Goal: Task Accomplishment & Management: Complete application form

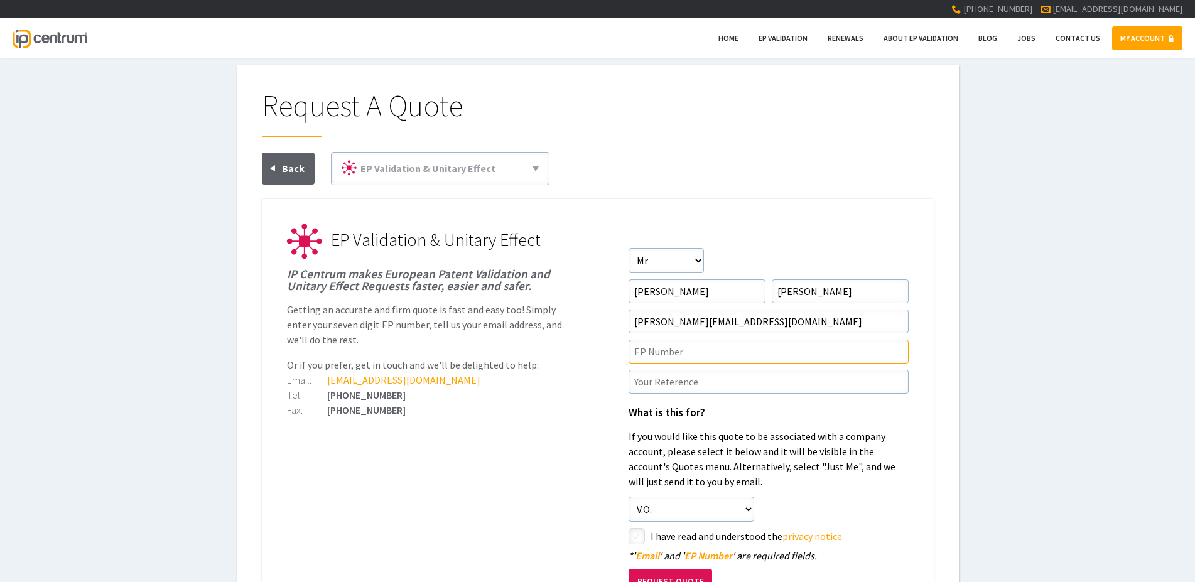
click at [656, 349] on input"] "text" at bounding box center [769, 352] width 280 height 24
paste input"] "EP3986721"
type input"] "EP3986721"
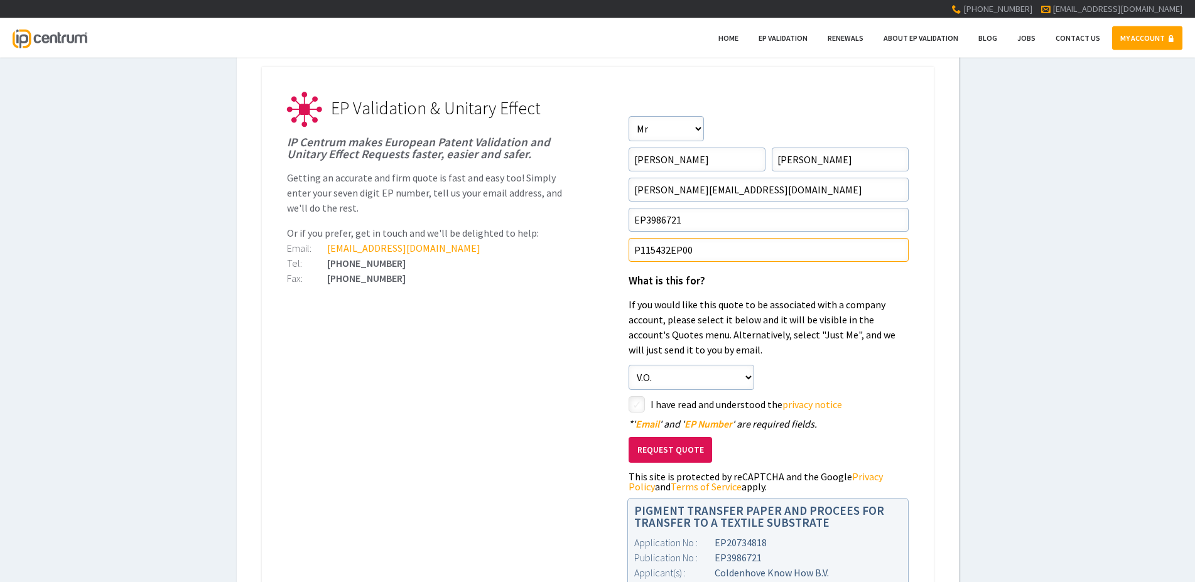
scroll to position [192, 0]
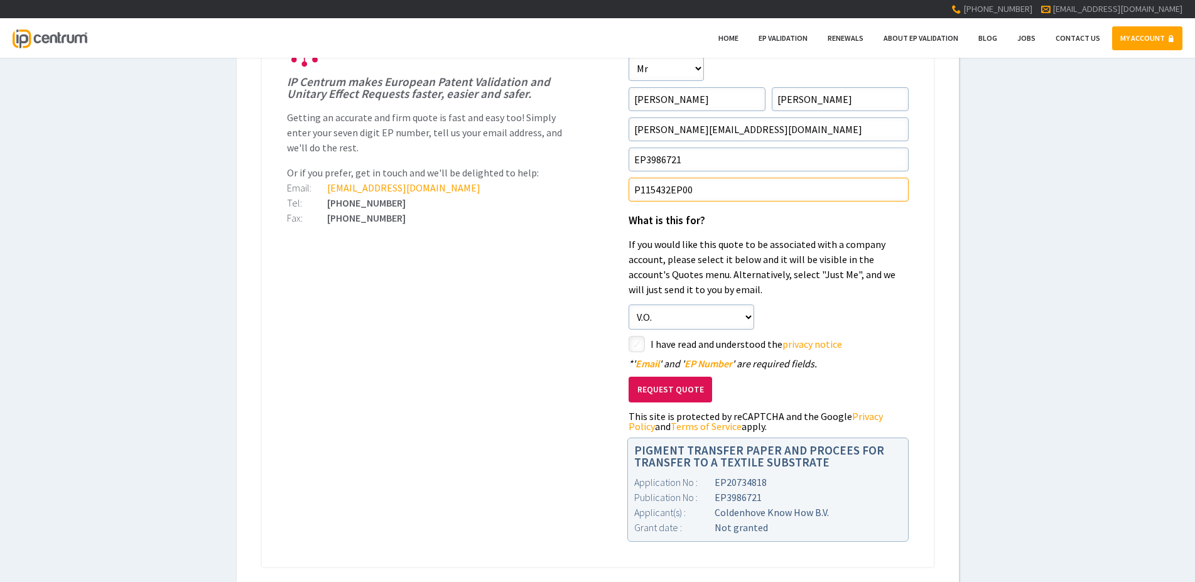
type input"] "P115432EP00"
click at [637, 345] on input"] "checkbox" at bounding box center [638, 345] width 15 height 15
checkbox input"] "true"
click at [665, 387] on button "Request Quote" at bounding box center [671, 390] width 84 height 26
